Goal: Find specific page/section: Find specific page/section

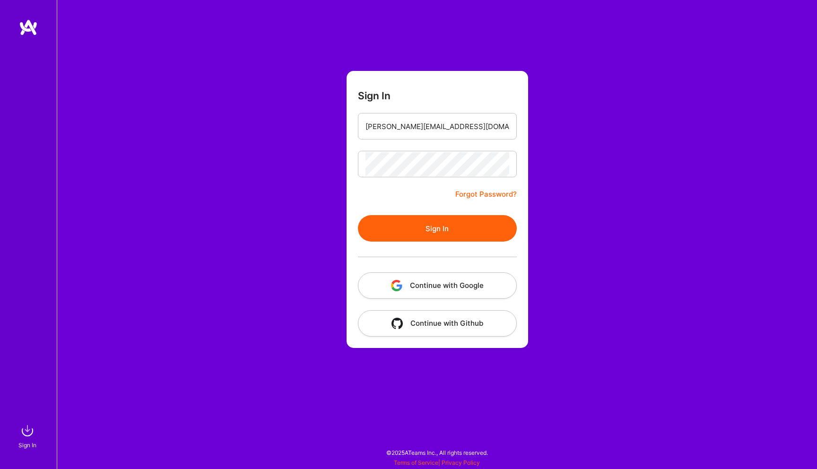
click at [441, 276] on button "Continue with Google" at bounding box center [437, 285] width 159 height 26
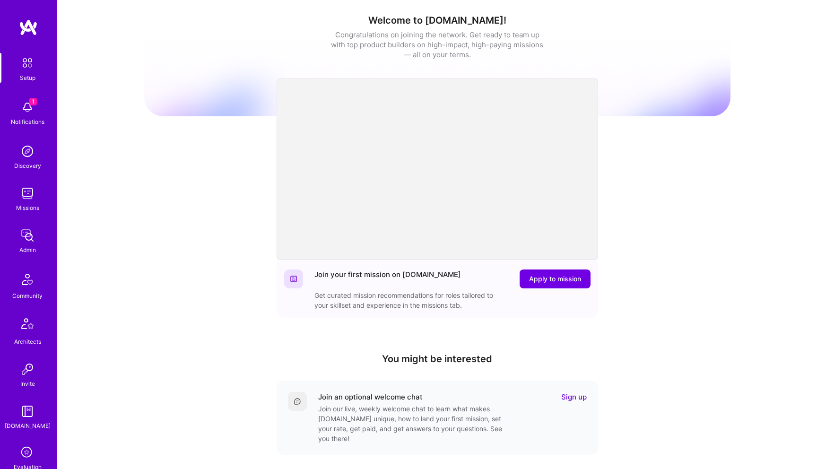
click at [29, 110] on img at bounding box center [27, 107] width 19 height 19
click at [29, 195] on img at bounding box center [27, 193] width 19 height 19
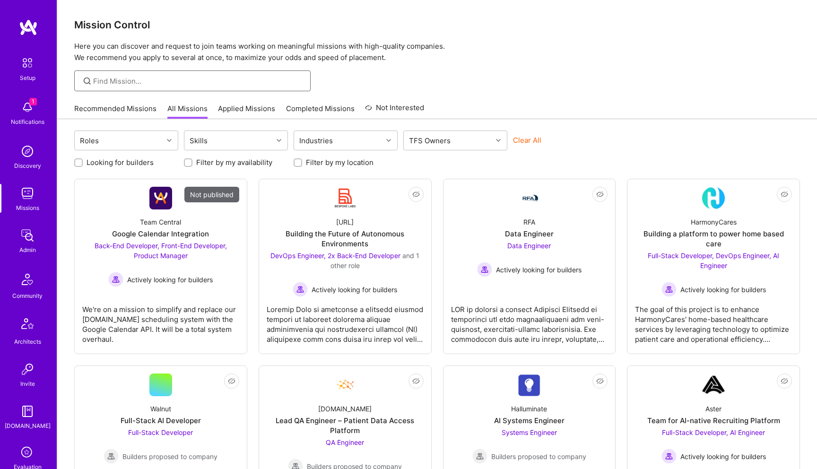
click at [161, 77] on input at bounding box center [198, 81] width 210 height 10
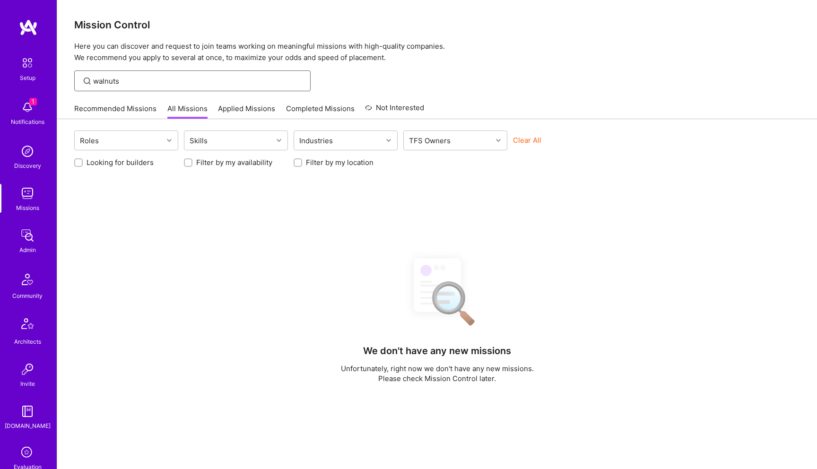
type input "walnuts"
click at [28, 101] on img at bounding box center [27, 107] width 19 height 19
